Goal: Task Accomplishment & Management: Use online tool/utility

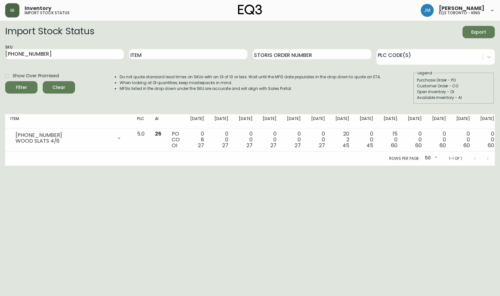
drag, startPoint x: 2, startPoint y: 12, endPoint x: 7, endPoint y: 12, distance: 5.8
click at [2, 13] on header "Inventory import stock status [PERSON_NAME] eq3 [GEOGRAPHIC_DATA] - king" at bounding box center [250, 10] width 500 height 21
click at [17, 10] on button "button" at bounding box center [12, 10] width 14 height 14
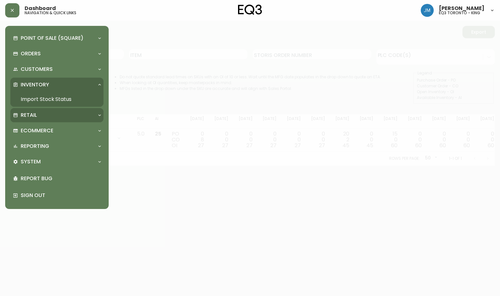
click at [72, 114] on div "Retail" at bounding box center [53, 115] width 81 height 7
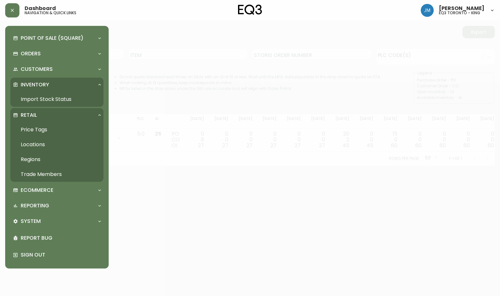
click at [29, 134] on link "Price Tags" at bounding box center [56, 129] width 93 height 15
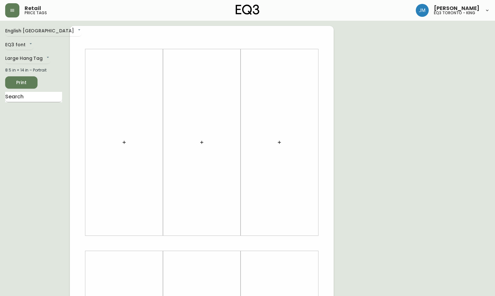
click at [37, 101] on input "text" at bounding box center [33, 97] width 57 height 10
type input "L"
type input "PI"
drag, startPoint x: 34, startPoint y: 106, endPoint x: 34, endPoint y: 102, distance: 4.5
click at [34, 103] on div "PI" at bounding box center [33, 101] width 57 height 19
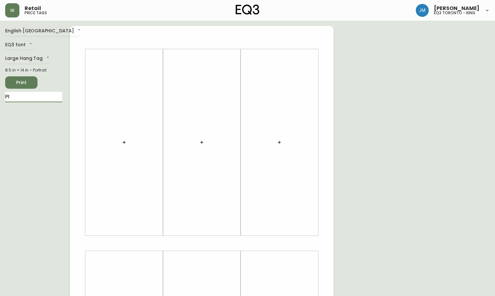
click at [33, 101] on input "PI" at bounding box center [33, 97] width 57 height 10
type input "PI"
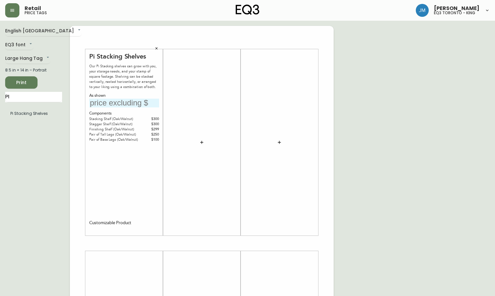
click at [134, 99] on input "text" at bounding box center [124, 103] width 70 height 9
type input "$2049"
drag, startPoint x: 13, startPoint y: 72, endPoint x: 14, endPoint y: 76, distance: 3.8
click at [13, 73] on div "English [GEOGRAPHIC_DATA] en_CA EQ3 font EQ3 Large Hang Tag large 8.5 in × 14 i…" at bounding box center [37, 243] width 65 height 435
click at [15, 79] on span "Print" at bounding box center [21, 83] width 22 height 8
